Goal: Task Accomplishment & Management: Manage account settings

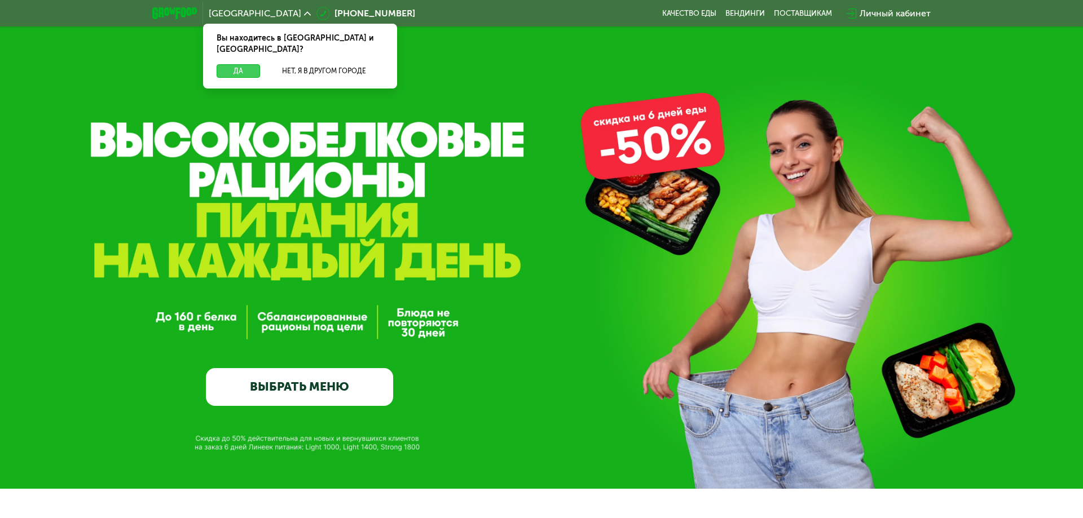
click at [241, 64] on button "Да" at bounding box center [238, 71] width 43 height 14
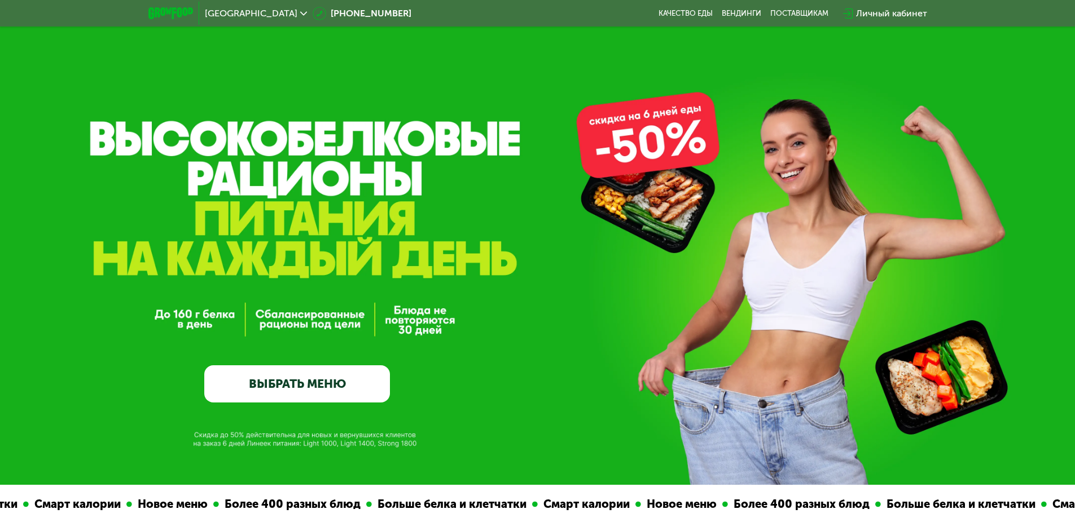
click at [893, 16] on div "Личный кабинет" at bounding box center [891, 14] width 71 height 14
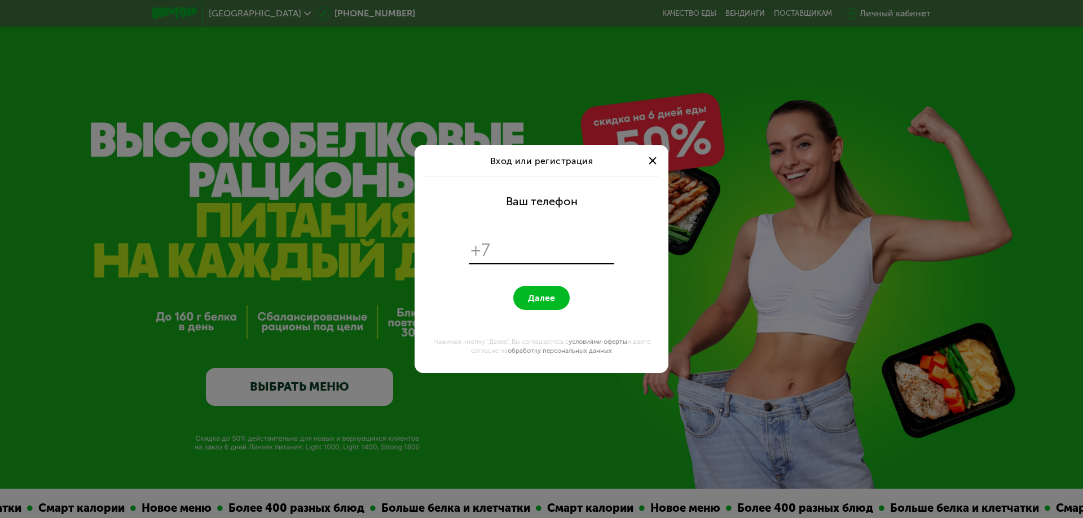
click at [494, 253] on div "+7" at bounding box center [542, 251] width 146 height 26
click at [505, 249] on input "tel" at bounding box center [554, 250] width 116 height 21
type input "**********"
click at [530, 288] on button "Далее" at bounding box center [541, 298] width 56 height 24
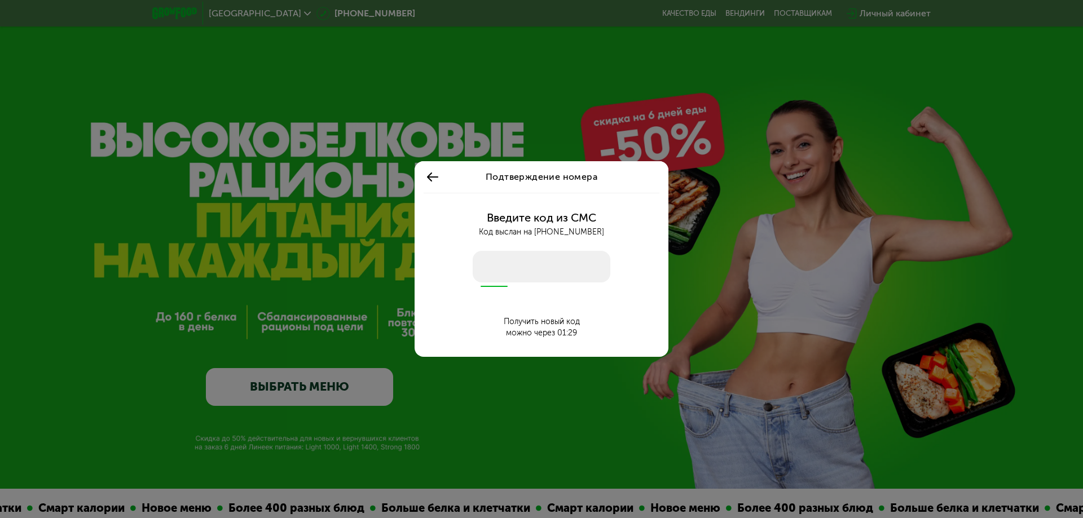
click at [509, 273] on input "number" at bounding box center [542, 267] width 138 height 32
type input "****"
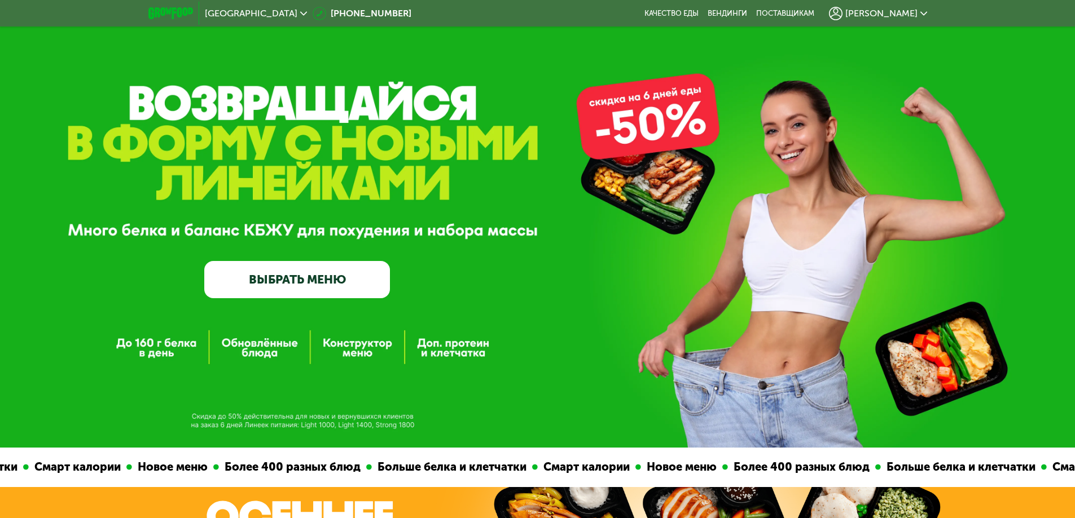
click at [918, 11] on div "[PERSON_NAME]" at bounding box center [878, 14] width 98 height 14
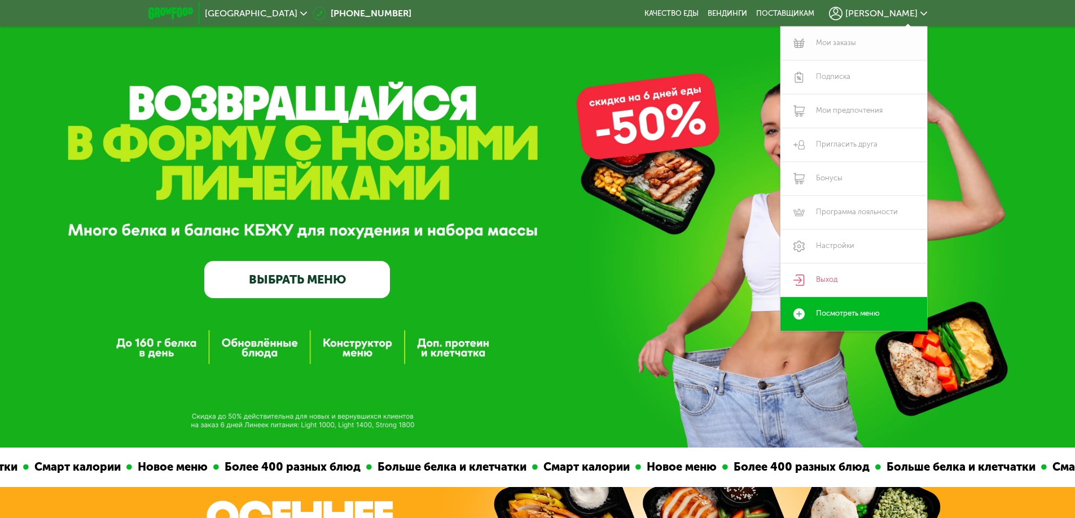
click at [846, 43] on link "Мои заказы" at bounding box center [853, 44] width 147 height 34
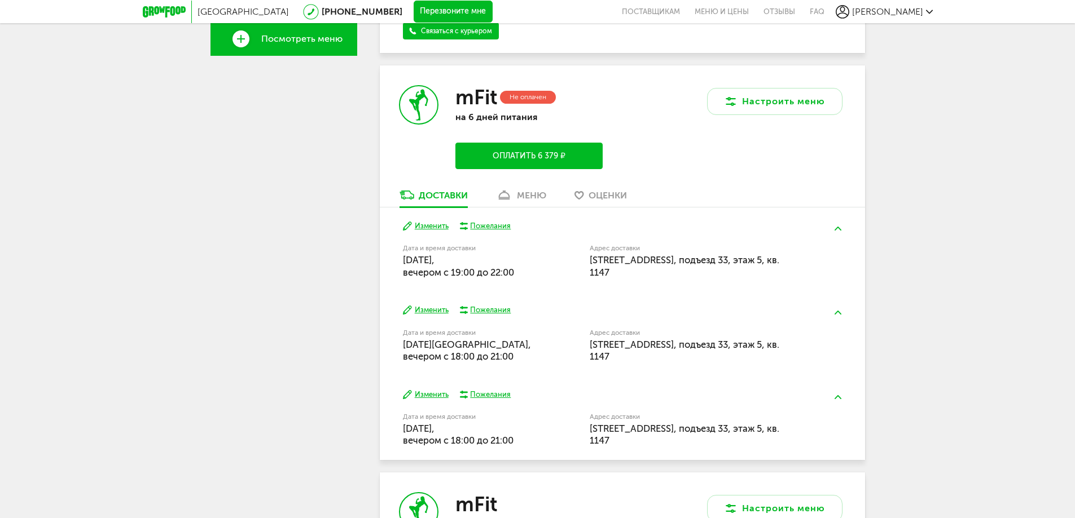
scroll to position [395, 0]
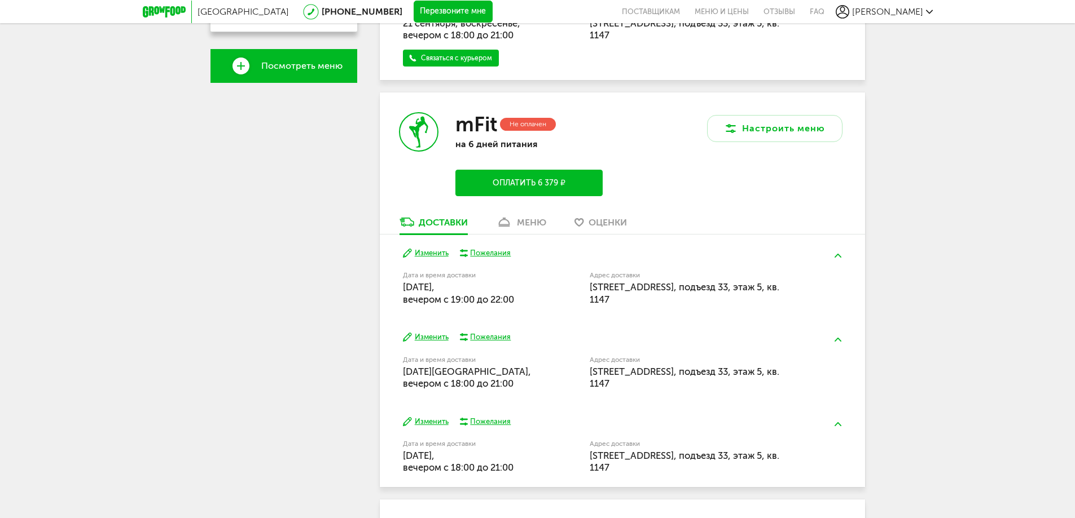
click at [433, 250] on button "Изменить" at bounding box center [426, 253] width 46 height 11
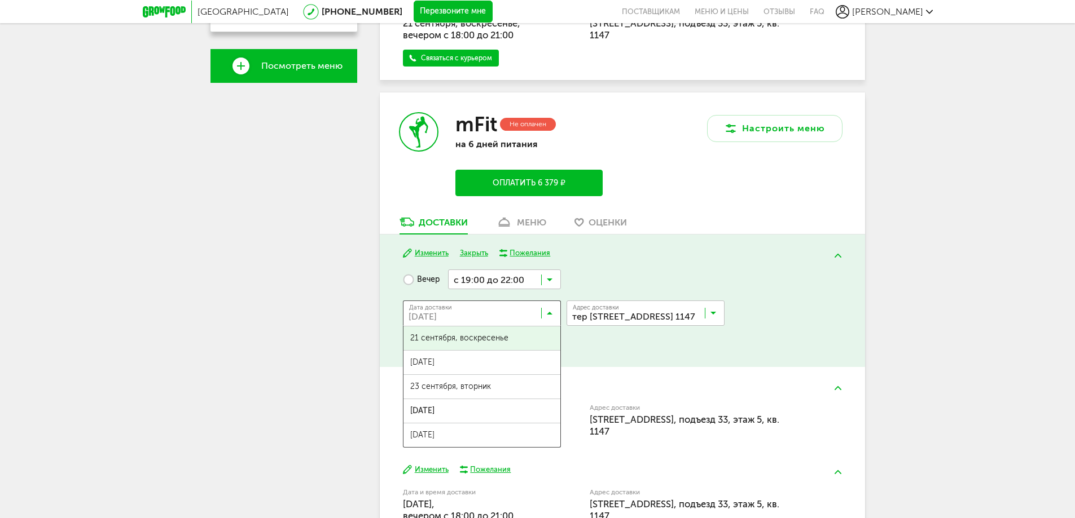
click at [551, 313] on icon at bounding box center [550, 315] width 6 height 11
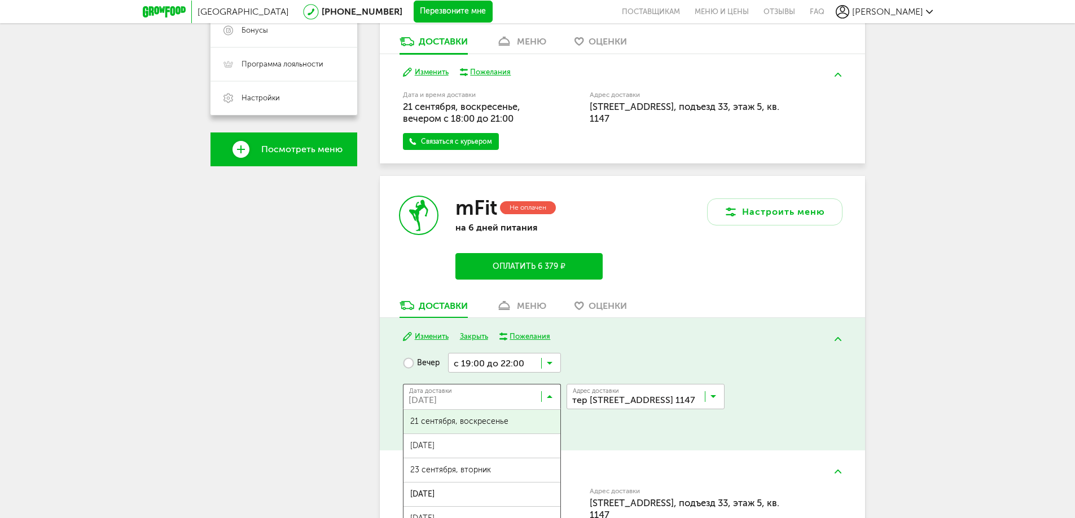
scroll to position [338, 0]
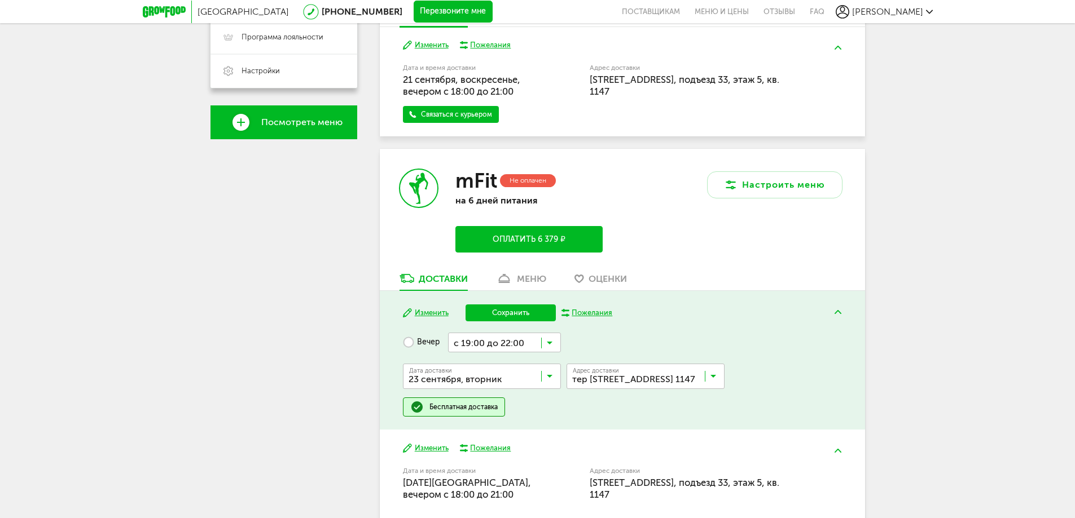
click at [472, 445] on span "23 сентября, вторник" at bounding box center [481, 450] width 157 height 24
click at [524, 308] on button "Сохранить" at bounding box center [510, 313] width 90 height 17
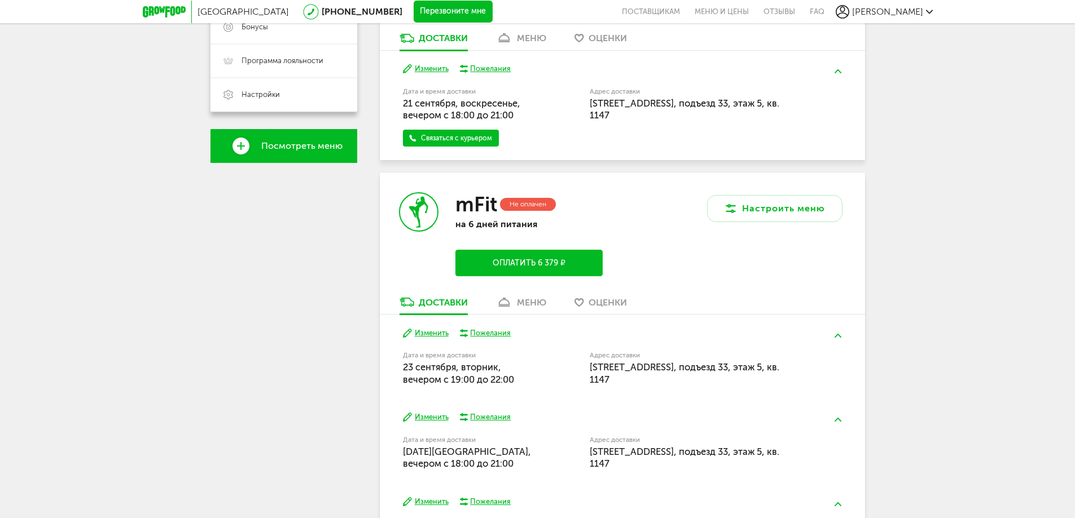
scroll to position [395, 0]
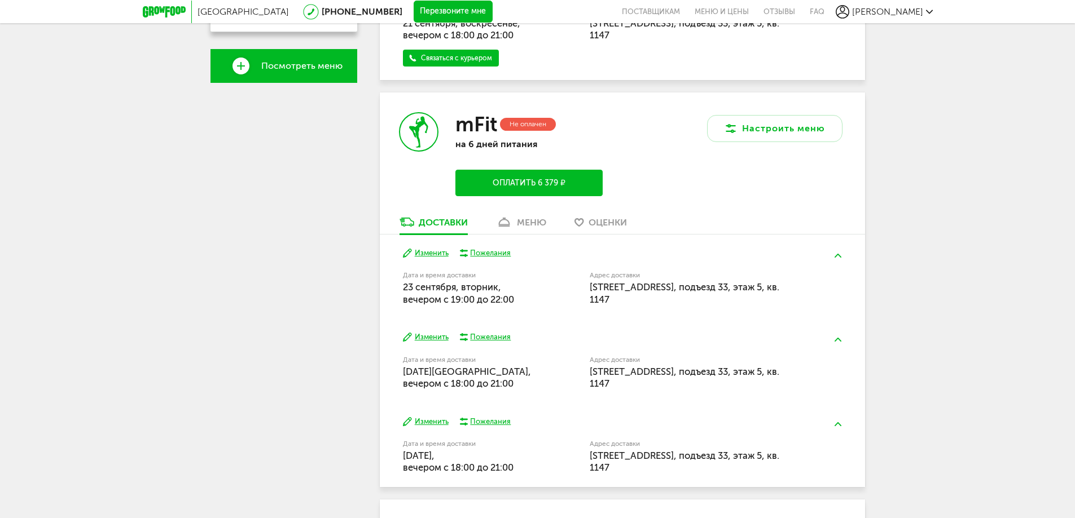
click at [426, 343] on button "Изменить" at bounding box center [426, 337] width 46 height 11
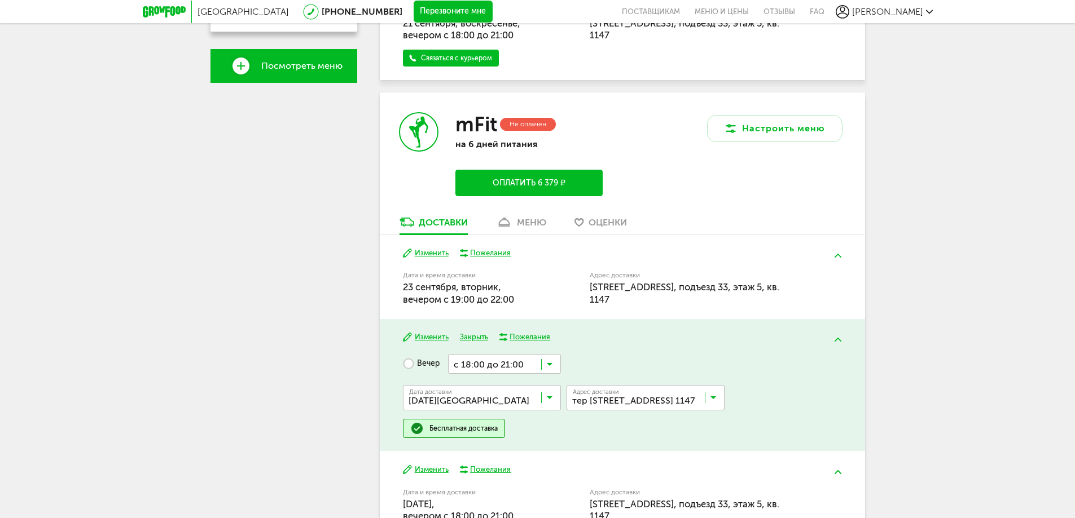
click at [552, 410] on input "Search for option" at bounding box center [485, 400] width 158 height 19
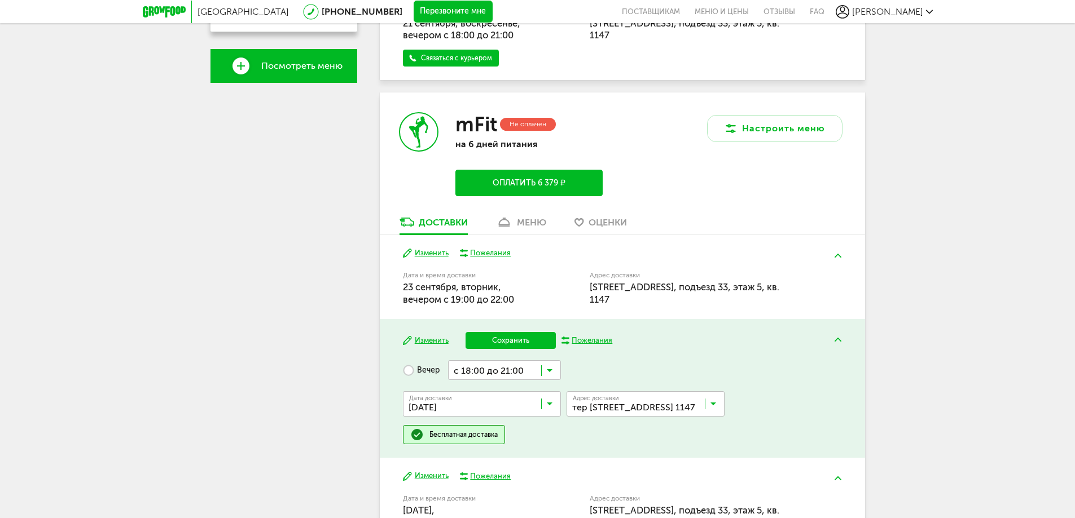
click at [513, 480] on span "[DATE]" at bounding box center [481, 478] width 157 height 24
click at [515, 349] on button "Сохранить" at bounding box center [510, 340] width 90 height 17
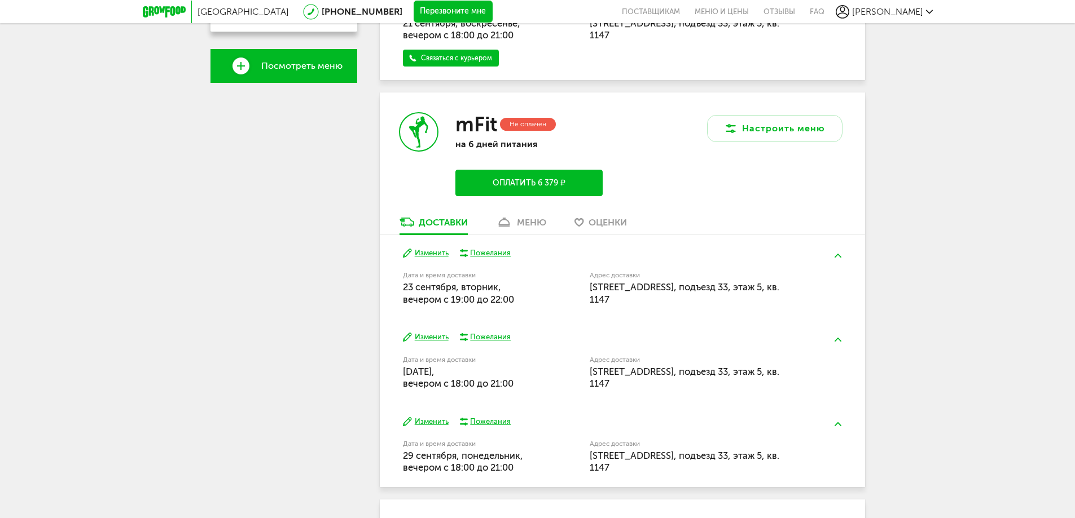
click at [438, 343] on button "Изменить" at bounding box center [426, 337] width 46 height 11
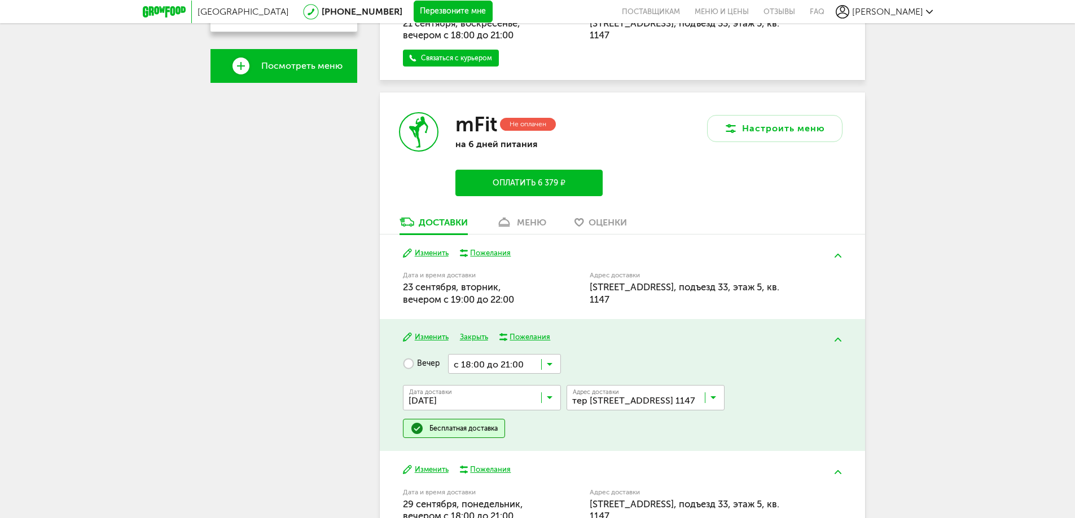
click at [559, 410] on input "Search for option" at bounding box center [485, 400] width 158 height 19
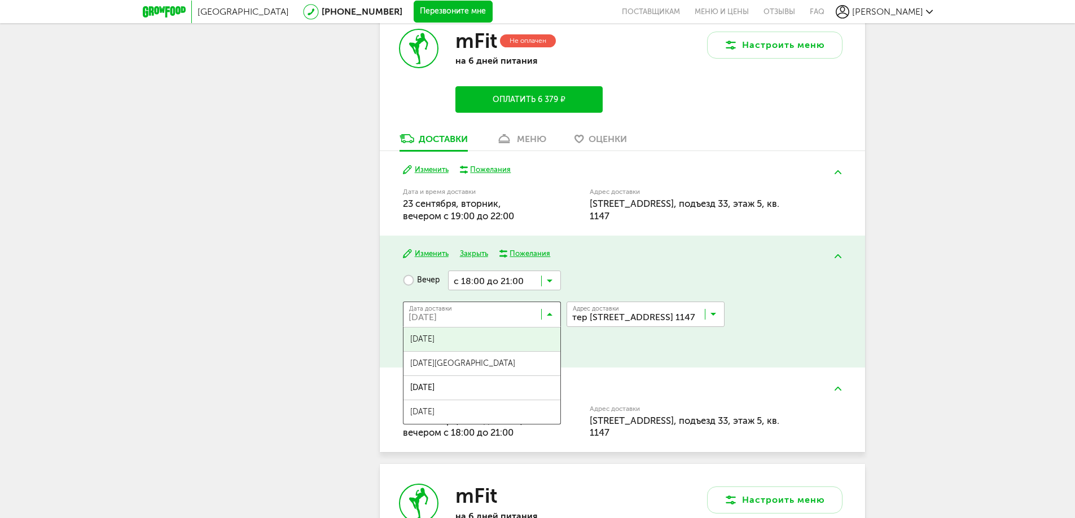
scroll to position [508, 0]
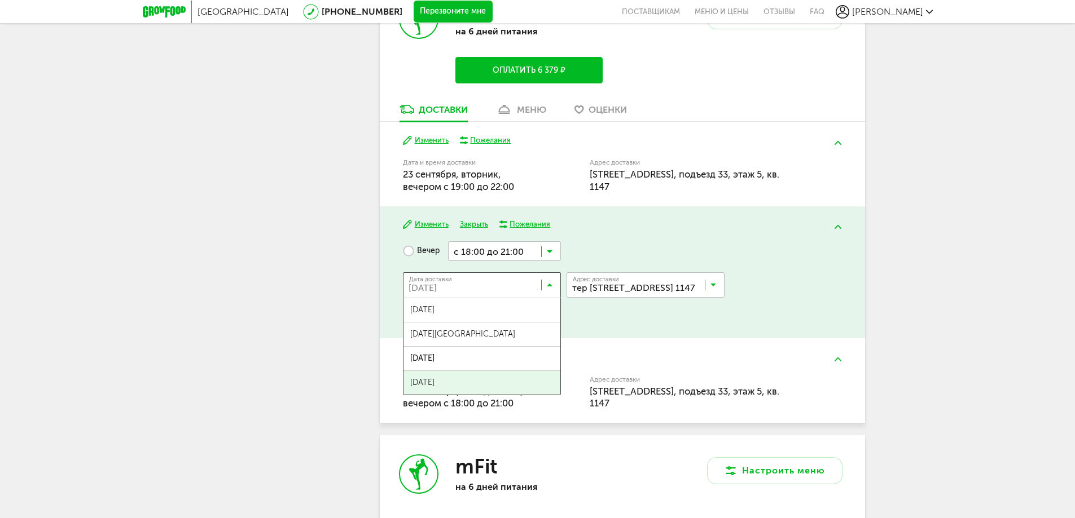
click at [491, 395] on span "[DATE]" at bounding box center [481, 383] width 157 height 24
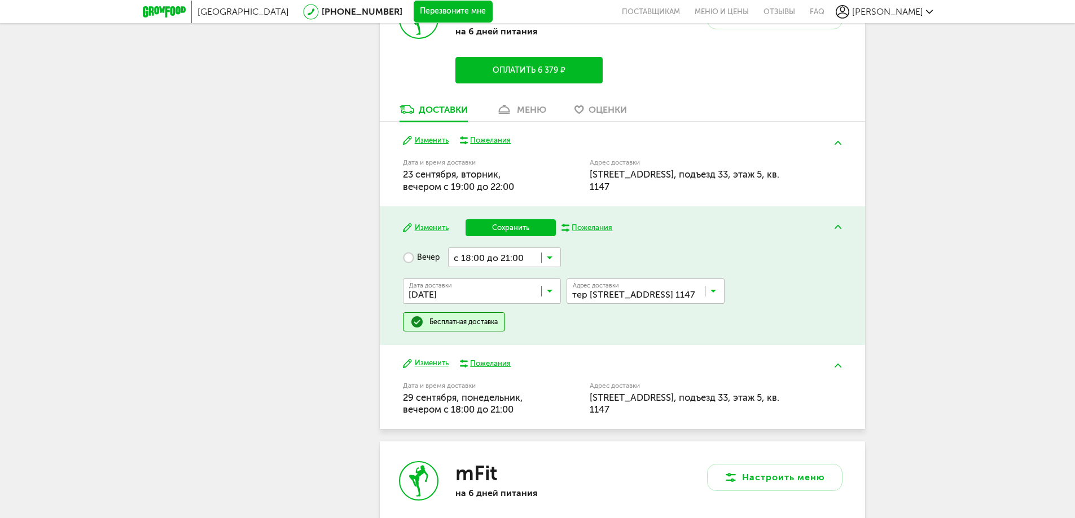
click at [525, 236] on button "Сохранить" at bounding box center [510, 227] width 90 height 17
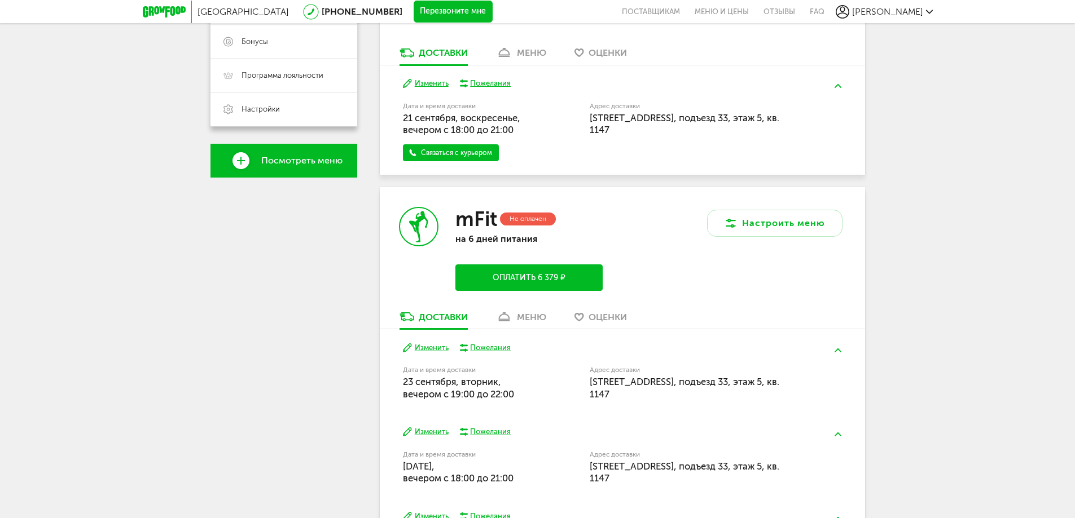
scroll to position [282, 0]
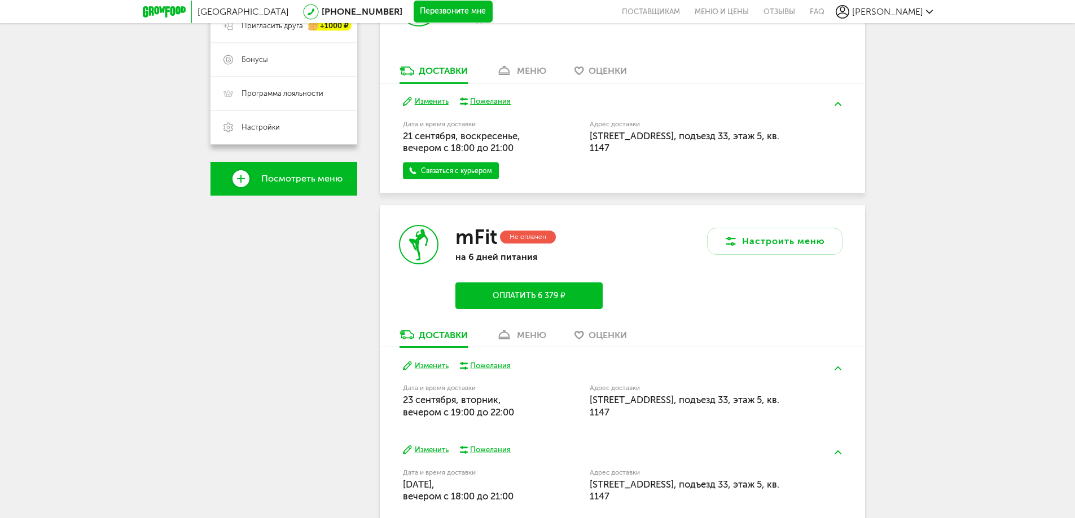
click at [534, 326] on div "mFit Не оплачен на 6 дней питания Оплатить 6 379 ₽" at bounding box center [501, 267] width 243 height 124
click at [529, 332] on div "меню" at bounding box center [531, 335] width 29 height 11
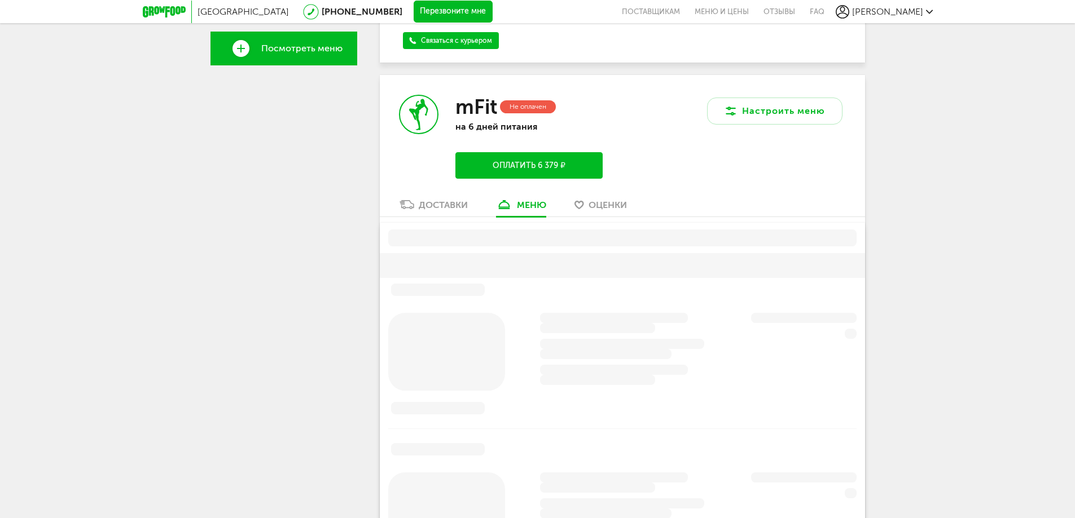
scroll to position [459, 0]
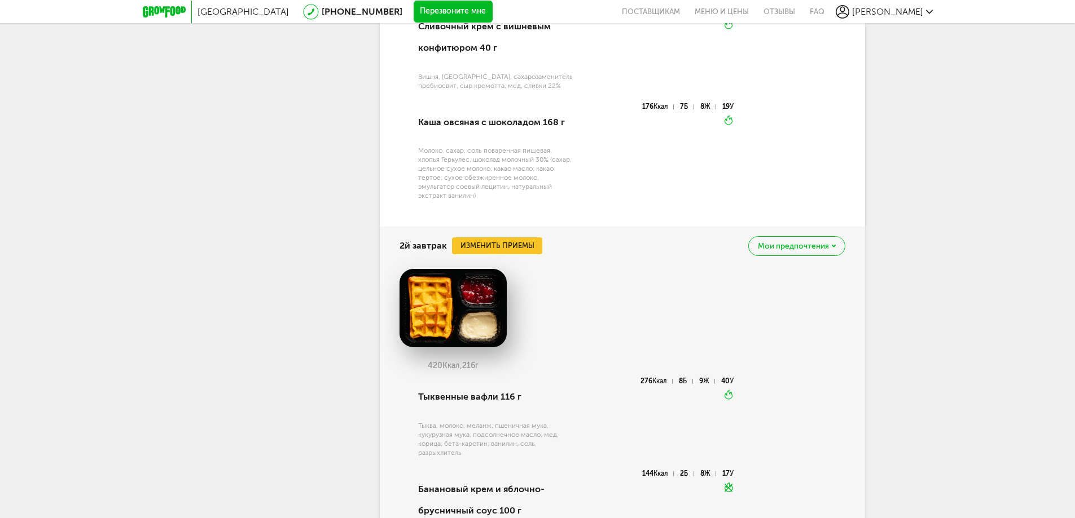
scroll to position [1228, 0]
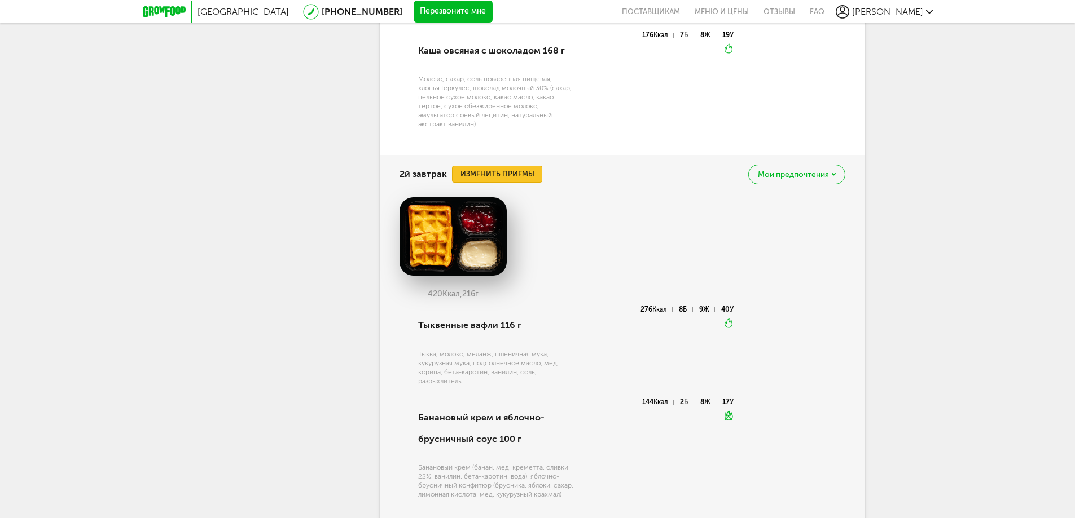
click at [513, 172] on button "Изменить приемы" at bounding box center [497, 174] width 90 height 17
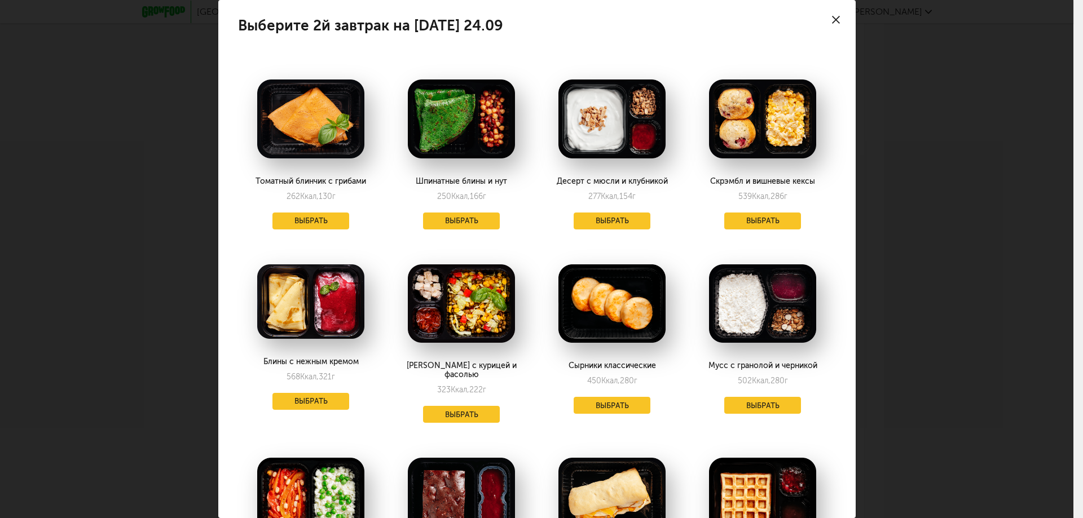
click at [451, 310] on img at bounding box center [461, 304] width 107 height 79
click at [480, 408] on button "Выбрать" at bounding box center [461, 414] width 77 height 17
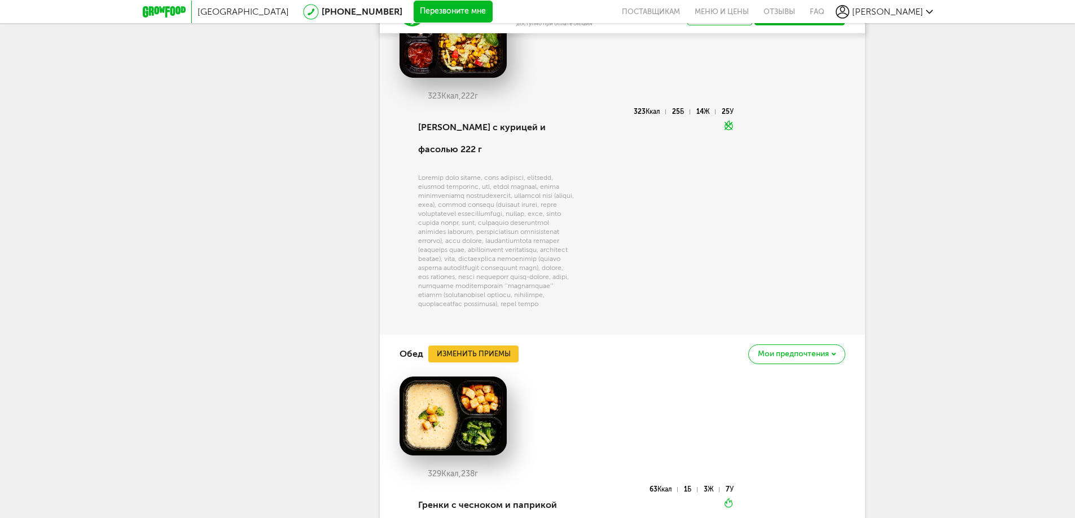
scroll to position [1454, 0]
